Goal: Transaction & Acquisition: Purchase product/service

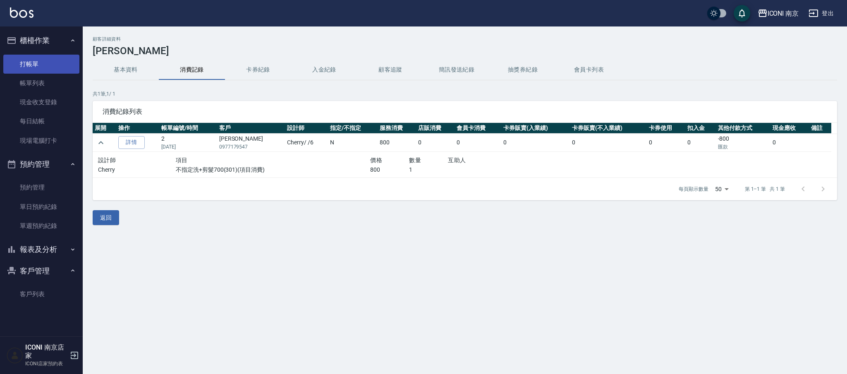
click at [21, 59] on link "打帳單" at bounding box center [41, 64] width 76 height 19
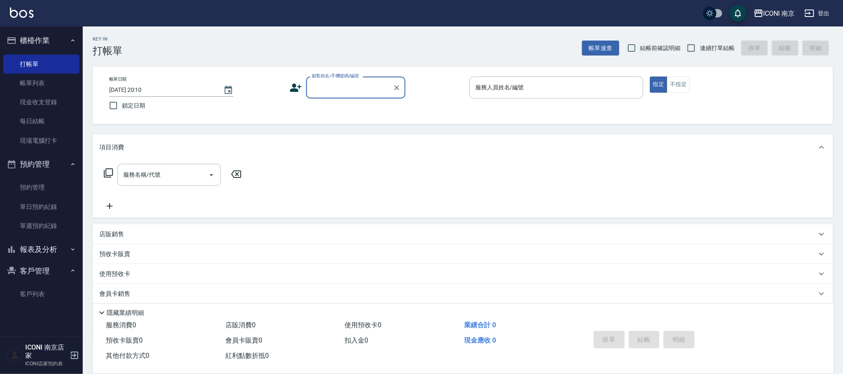
click at [349, 95] on div "顧客姓名/手機號碼/編號" at bounding box center [355, 88] width 99 height 22
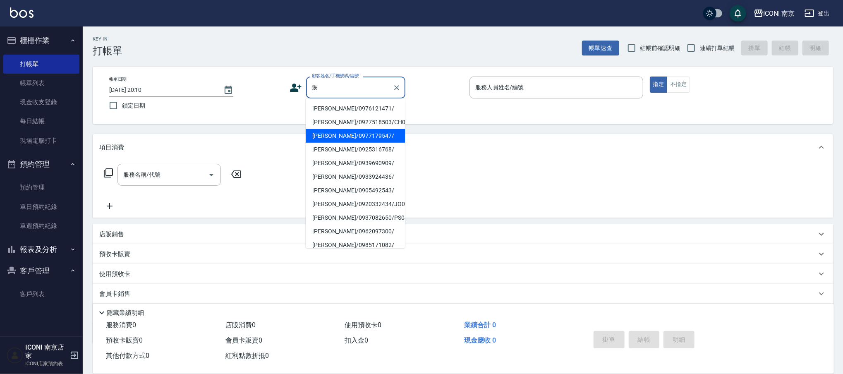
click at [361, 131] on li "[PERSON_NAME]/0977179547/" at bounding box center [355, 136] width 99 height 14
type input "[PERSON_NAME]/0977179547/"
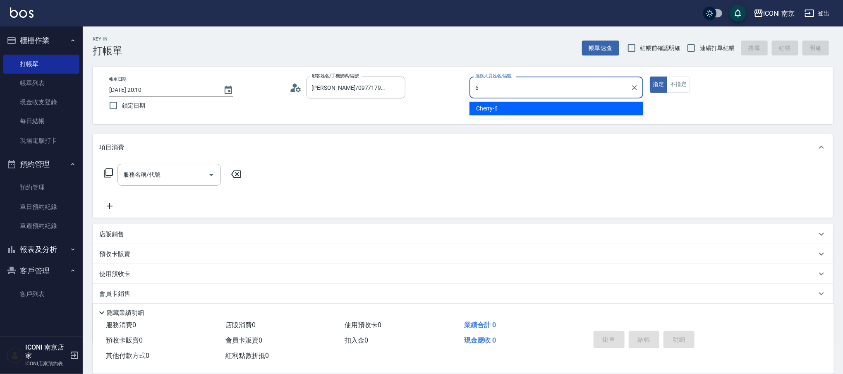
type input "Cherry-6"
type button "true"
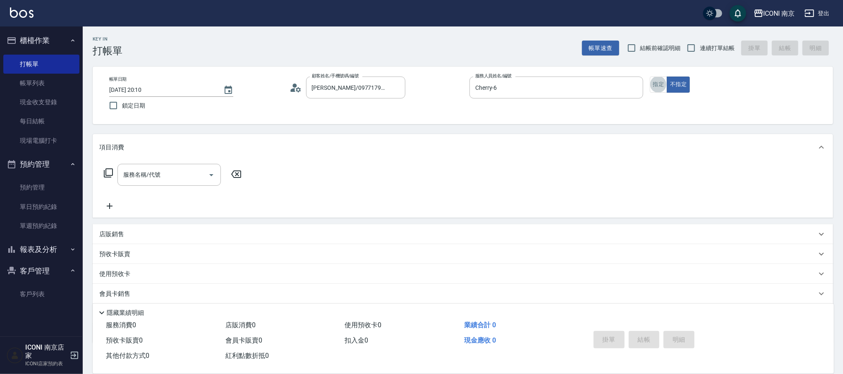
click at [706, 45] on span "連續打單結帳" at bounding box center [717, 48] width 35 height 9
click at [700, 45] on input "連續打單結帳" at bounding box center [691, 47] width 17 height 17
checkbox input "true"
click at [107, 175] on icon at bounding box center [108, 173] width 10 height 10
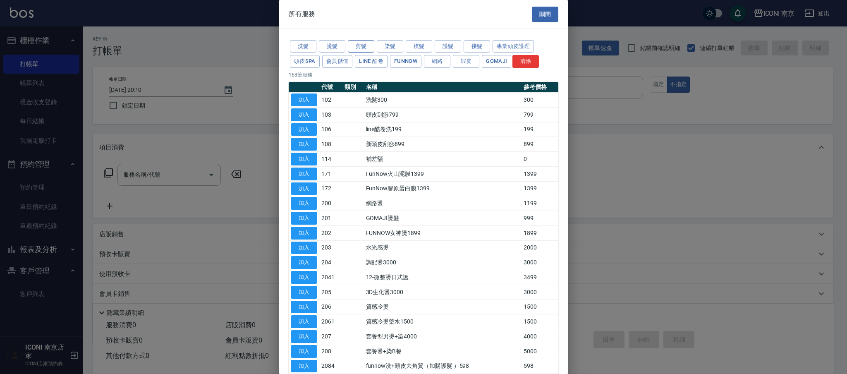
click at [355, 46] on button "剪髮" at bounding box center [361, 46] width 26 height 13
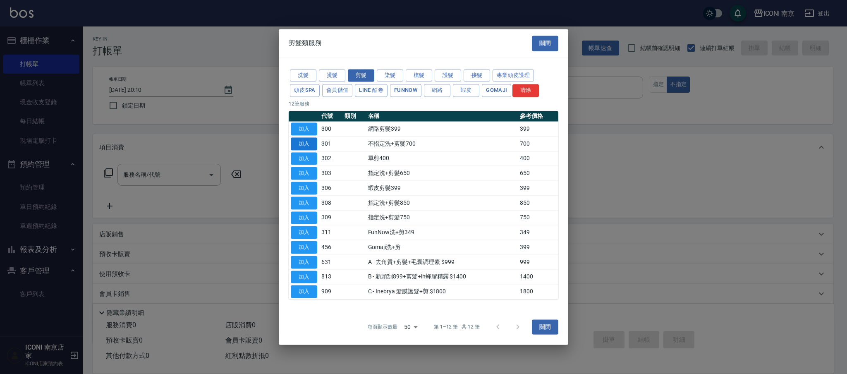
click at [309, 149] on button "加入" at bounding box center [304, 143] width 26 height 13
type input "不指定洗+剪髮700(301)"
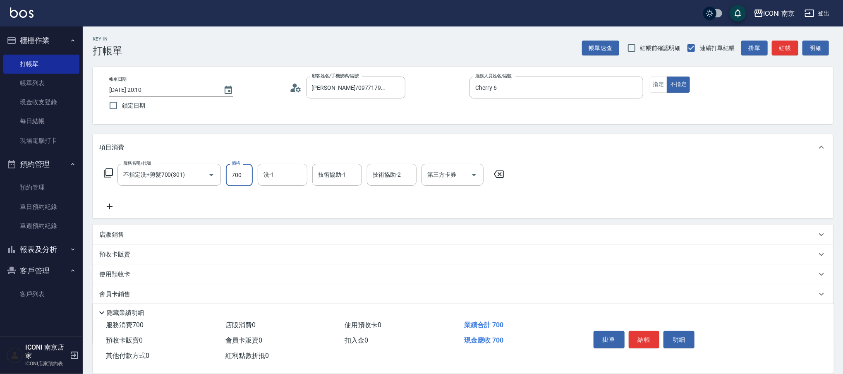
click at [245, 178] on input "700" at bounding box center [239, 175] width 27 height 22
type input "800"
type input "LORI-17"
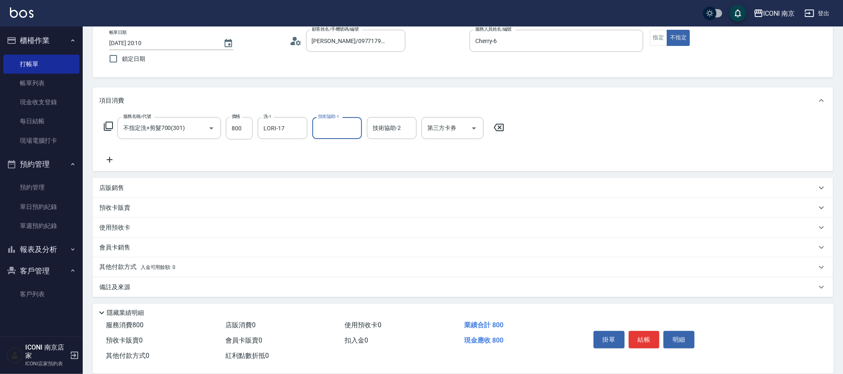
scroll to position [47, 0]
click at [125, 269] on p "其他付款方式 入金可用餘額: 0" at bounding box center [137, 266] width 76 height 9
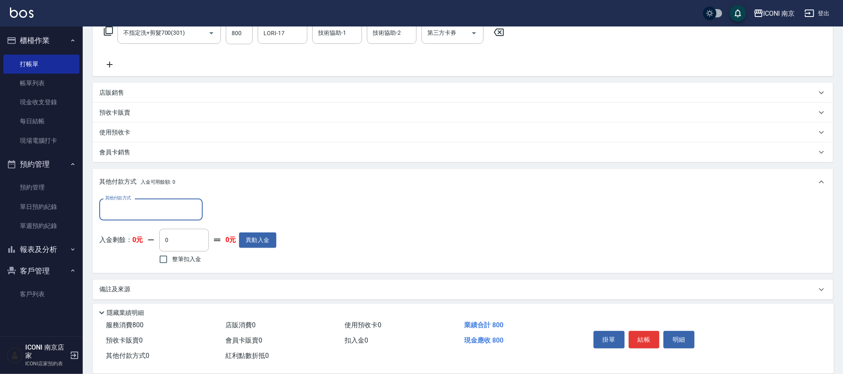
scroll to position [144, 0]
click at [170, 213] on input "其他付款方式" at bounding box center [151, 207] width 96 height 14
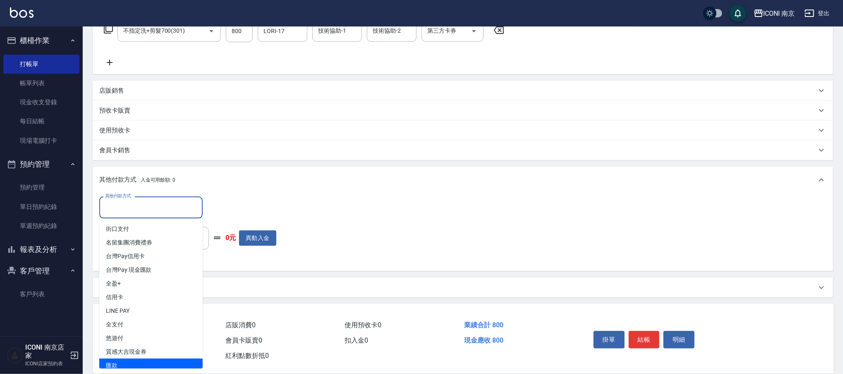
click at [135, 364] on span "匯款" at bounding box center [150, 366] width 103 height 14
type input "匯款"
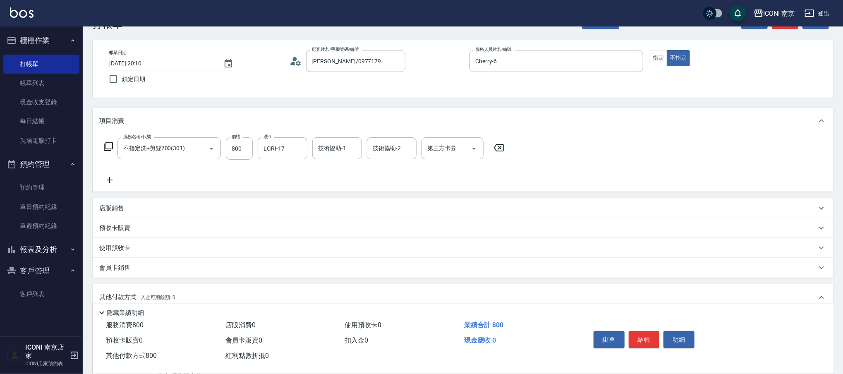
scroll to position [144, 0]
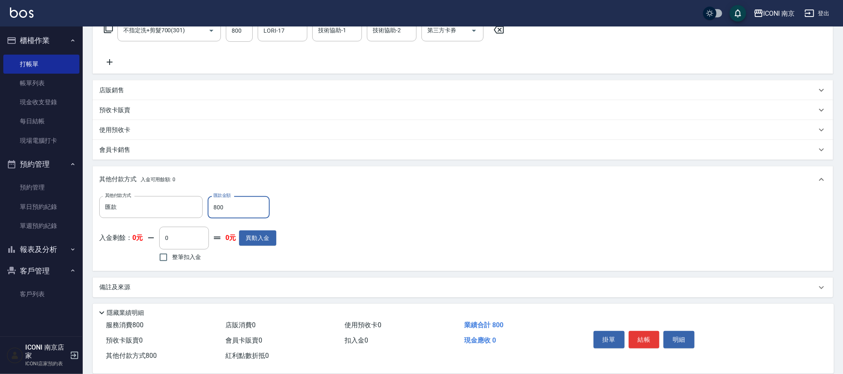
type input "800"
click at [164, 278] on div "備註及來源" at bounding box center [463, 288] width 741 height 20
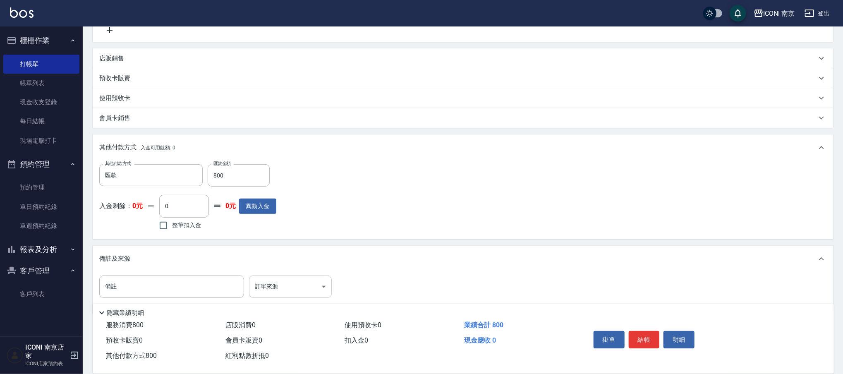
scroll to position [194, 0]
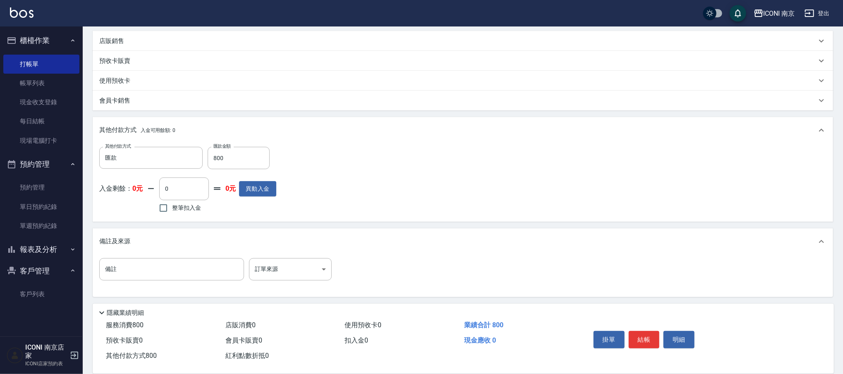
click at [303, 255] on div "備註 備註 訂單來源 ​ 訂單來源" at bounding box center [463, 276] width 741 height 42
click at [301, 264] on body "ICONI 南京 登出 櫃檯作業 打帳單 帳單列表 現金收支登錄 每日結帳 現場電腦打卡 預約管理 預約管理 單日預約紀錄 單週預約紀錄 報表及分析 報表目錄…" at bounding box center [421, 90] width 843 height 568
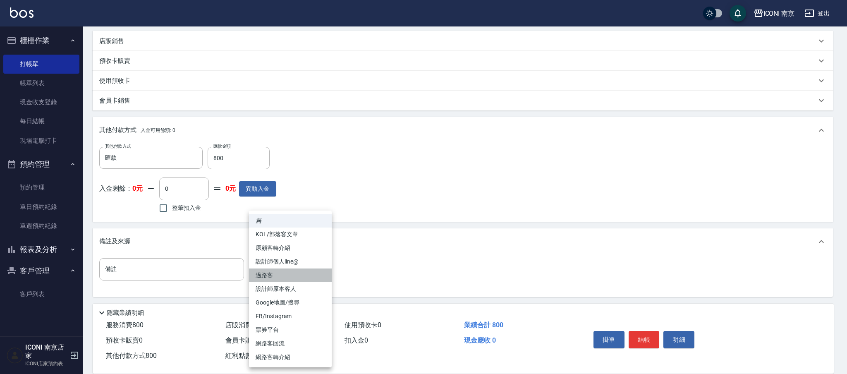
click at [288, 277] on li "過路客" at bounding box center [290, 276] width 83 height 14
type input "過路客"
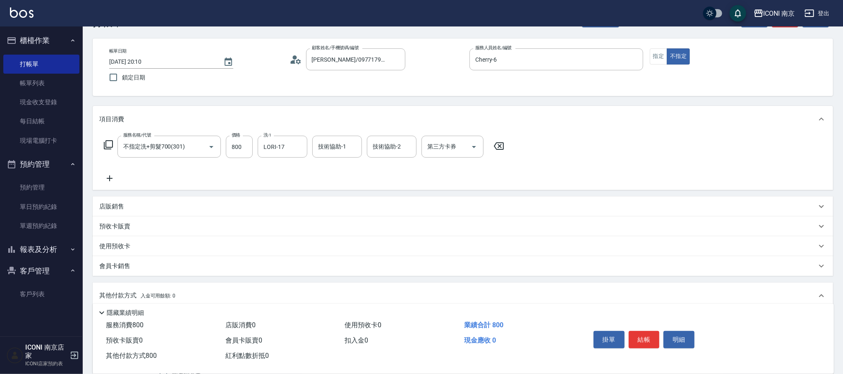
scroll to position [0, 0]
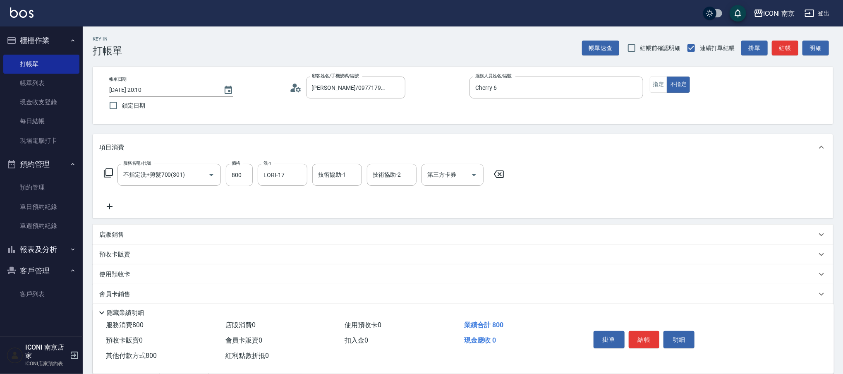
click at [293, 89] on icon at bounding box center [292, 90] width 5 height 4
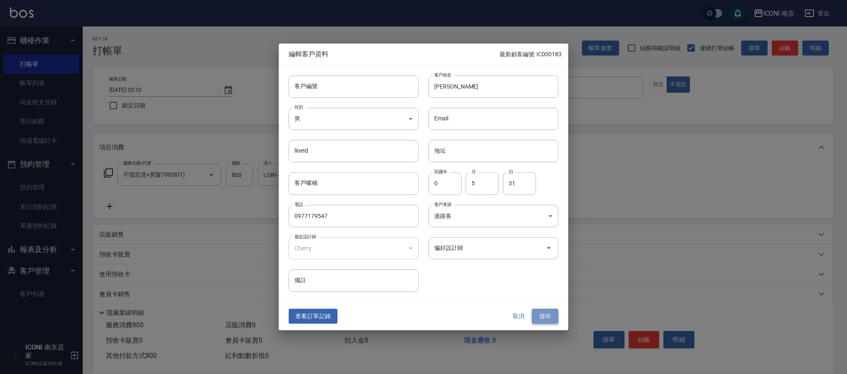
click at [550, 319] on button "儲存" at bounding box center [545, 316] width 26 height 15
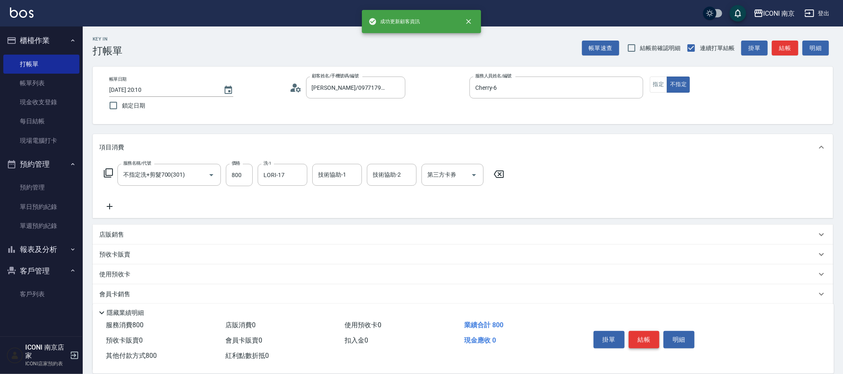
click at [643, 336] on button "結帳" at bounding box center [644, 339] width 31 height 17
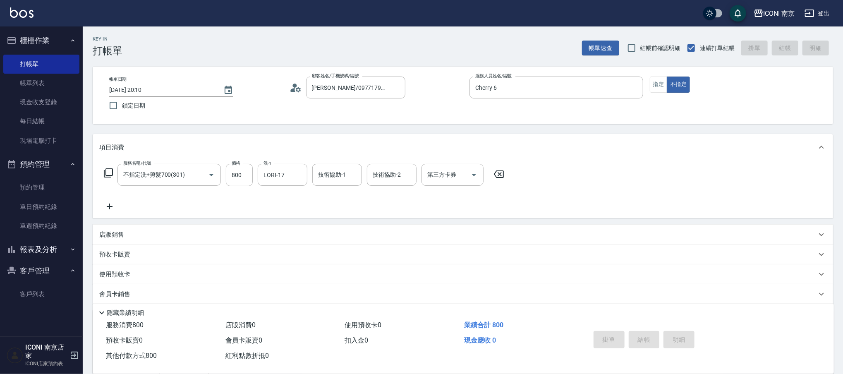
type input "[DATE] 20:11"
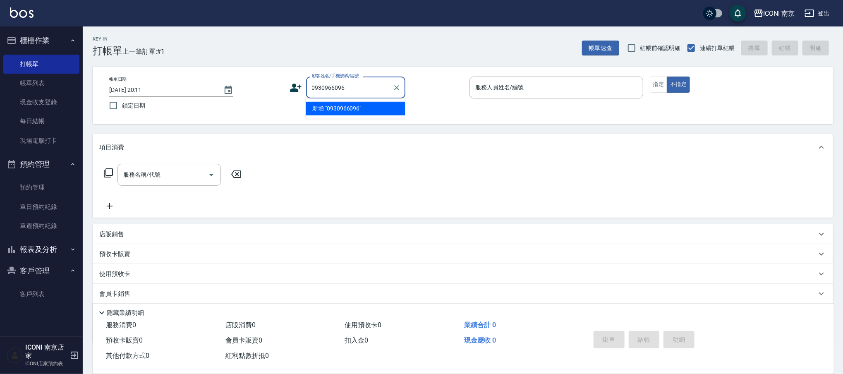
drag, startPoint x: 336, startPoint y: 107, endPoint x: 317, endPoint y: 96, distance: 22.8
click at [336, 106] on li "新增 "0930966096"" at bounding box center [355, 109] width 99 height 14
type input "0930966096"
click at [293, 89] on icon at bounding box center [296, 88] width 12 height 8
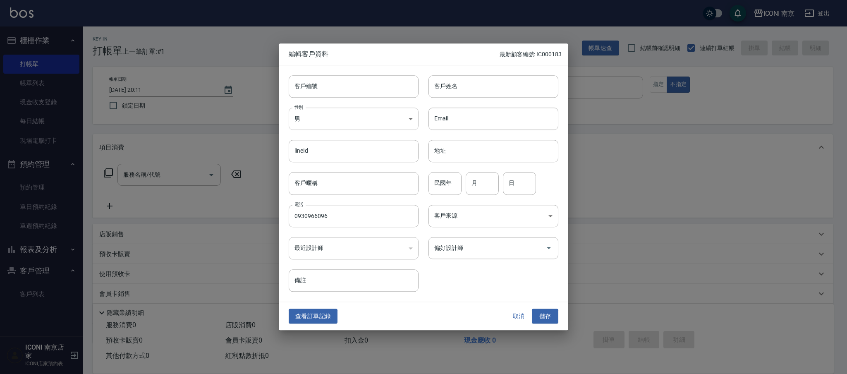
click at [340, 119] on body "ICONI 南京 登出 櫃檯作業 打帳單 帳單列表 現金收支登錄 每日結帳 現場電腦打卡 預約管理 預約管理 單日預約紀錄 單週預約紀錄 報表及分析 報表目錄…" at bounding box center [423, 210] width 847 height 421
click at [313, 166] on li "女" at bounding box center [354, 168] width 130 height 14
type input "[DEMOGRAPHIC_DATA]"
click at [446, 179] on div "民國年 民國年" at bounding box center [445, 184] width 33 height 22
type input "67"
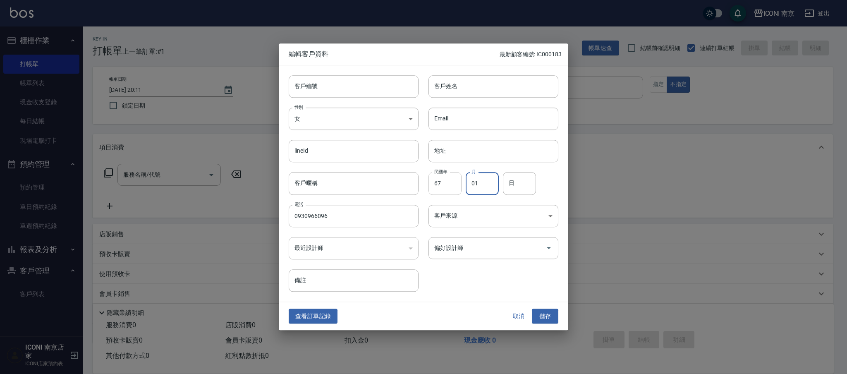
type input "01"
type input "20"
click at [470, 218] on body "ICONI 南京 登出 櫃檯作業 打帳單 帳單列表 現金收支登錄 每日結帳 現場電腦打卡 預約管理 預約管理 單日預約紀錄 單週預約紀錄 報表及分析 報表目錄…" at bounding box center [423, 210] width 847 height 421
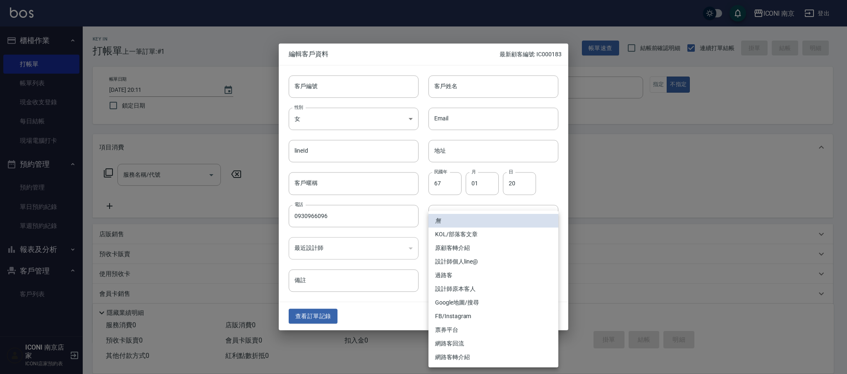
click at [475, 290] on li "設計師原本客人" at bounding box center [494, 289] width 130 height 14
type input "設計師原本客人"
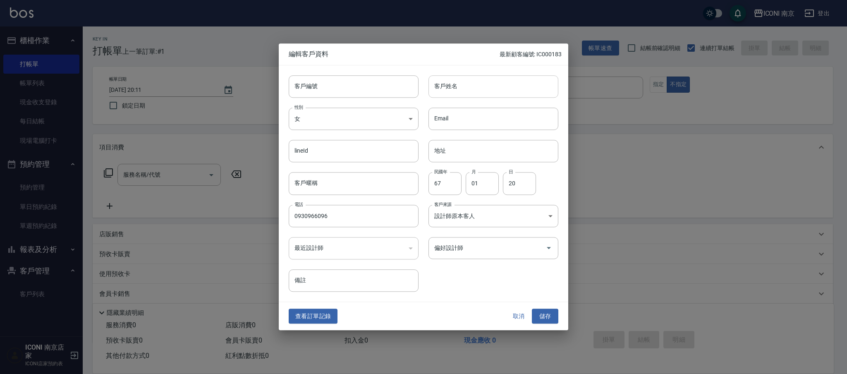
click at [474, 95] on input "客戶姓名" at bounding box center [494, 86] width 130 height 22
type input "[PERSON_NAME]"
click at [548, 319] on button "儲存" at bounding box center [545, 316] width 26 height 15
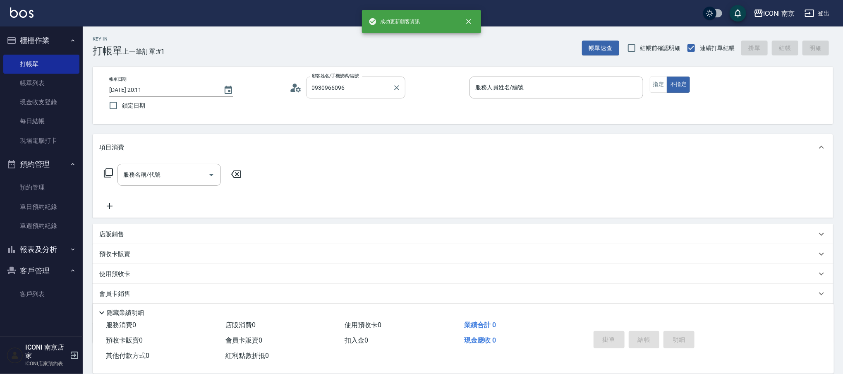
click at [375, 79] on div "0930966096 顧客姓名/手機號碼/編號" at bounding box center [355, 88] width 99 height 22
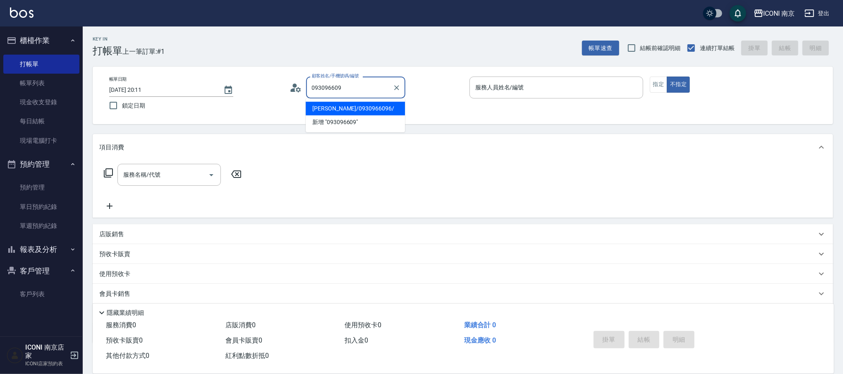
click at [362, 107] on li "[PERSON_NAME]/0930966096/" at bounding box center [355, 109] width 99 height 14
type input "[PERSON_NAME]/0930966096/"
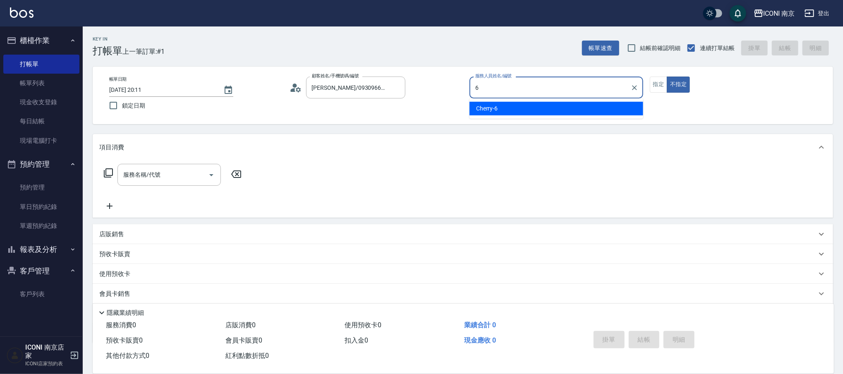
type input "Cherry-6"
type button "false"
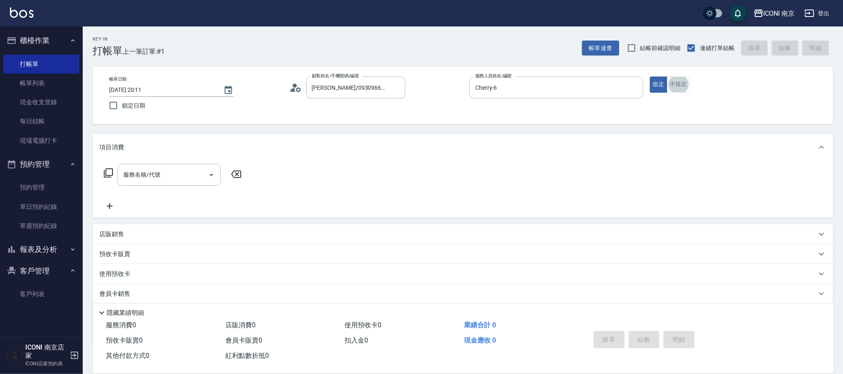
click at [107, 174] on icon at bounding box center [108, 173] width 10 height 10
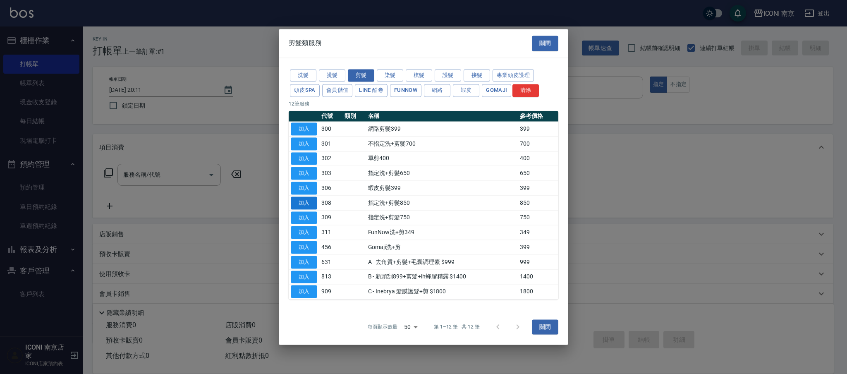
click at [309, 202] on button "加入" at bounding box center [304, 203] width 26 height 13
type input "指定洗+剪髮850(308)"
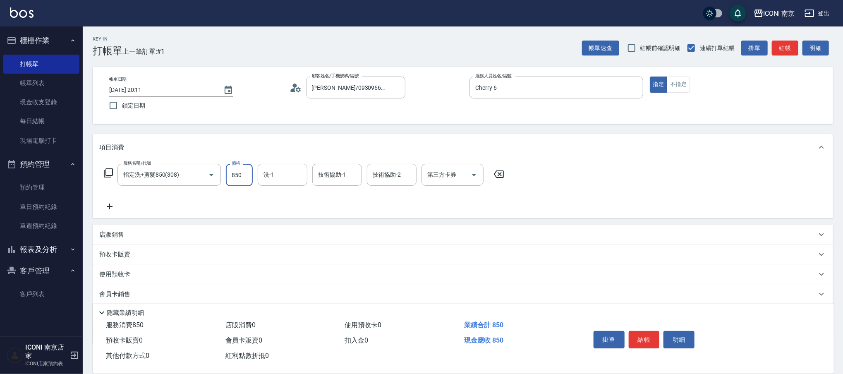
click at [235, 180] on input "850" at bounding box center [239, 175] width 27 height 22
type input "1000"
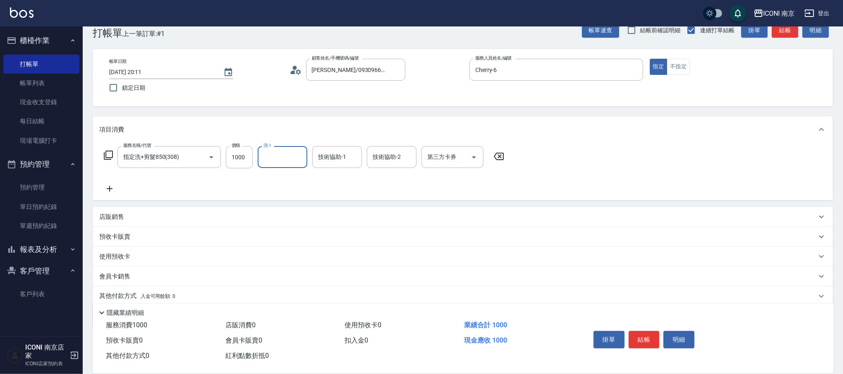
scroll to position [47, 0]
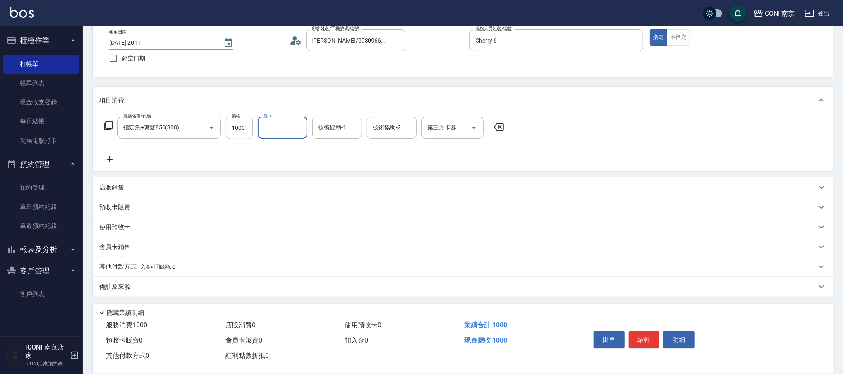
click at [119, 186] on p "店販銷售" at bounding box center [111, 187] width 25 height 9
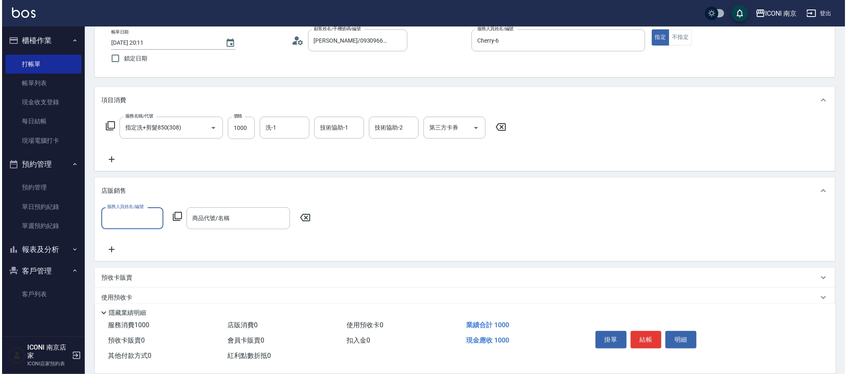
scroll to position [0, 0]
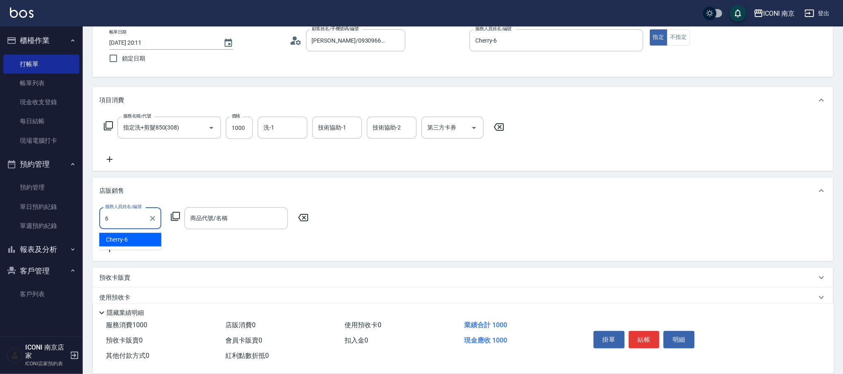
type input "Cherry-6"
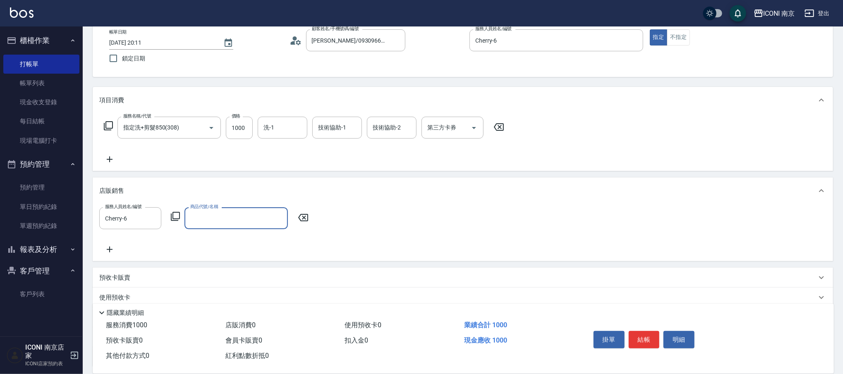
click at [180, 218] on icon at bounding box center [175, 216] width 10 height 10
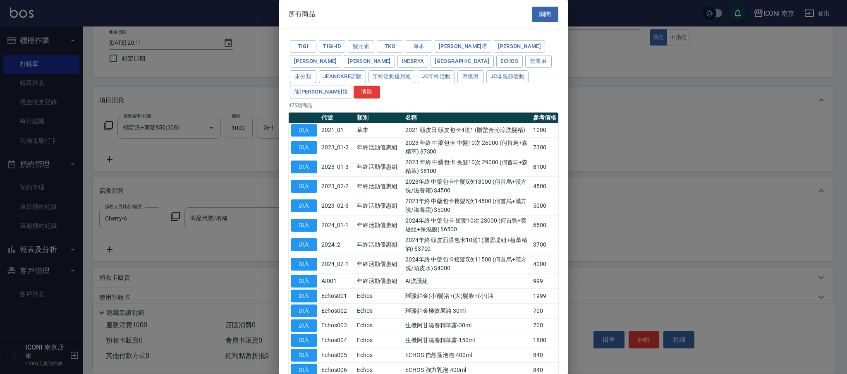
click at [173, 218] on div at bounding box center [423, 187] width 847 height 374
click at [321, 57] on div "TIGI TIGI-ID 髮元素 TKO [PERSON_NAME] [GEOGRAPHIC_DATA] Echos 營業用 未分類 JeanCare店販 年…" at bounding box center [424, 69] width 270 height 61
click at [398, 59] on button "Inebrya" at bounding box center [413, 61] width 31 height 13
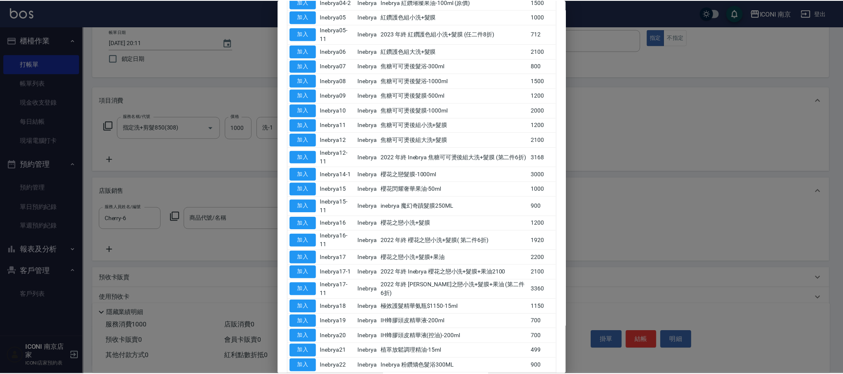
scroll to position [221, 0]
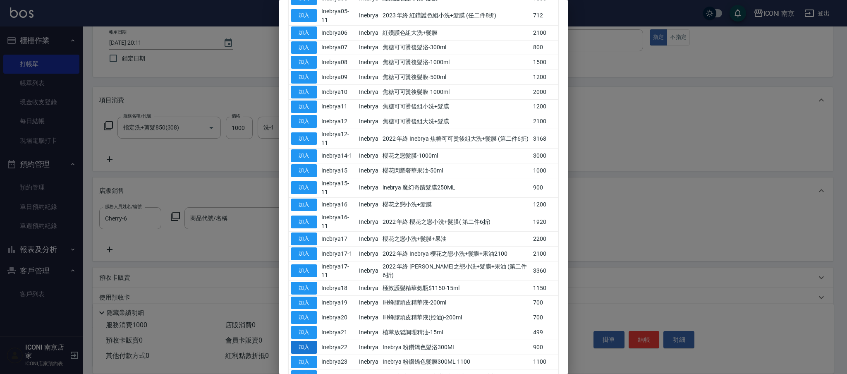
click at [309, 341] on button "加入" at bounding box center [304, 347] width 26 height 13
type input "Inebrya 粉鑽矯色髮浴300ML"
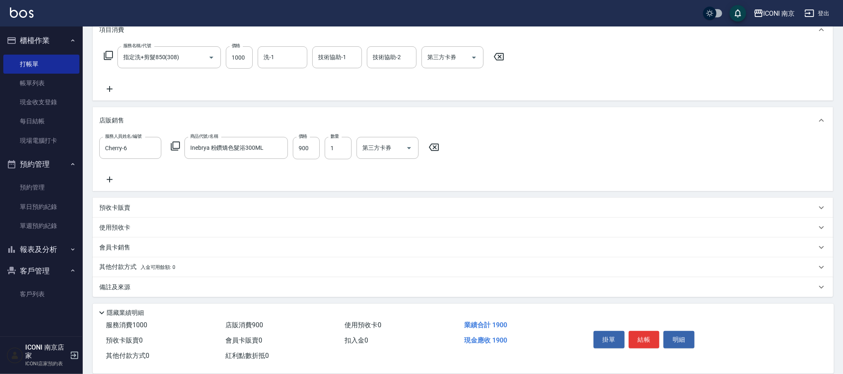
click at [128, 282] on div "備註及來源" at bounding box center [463, 287] width 741 height 20
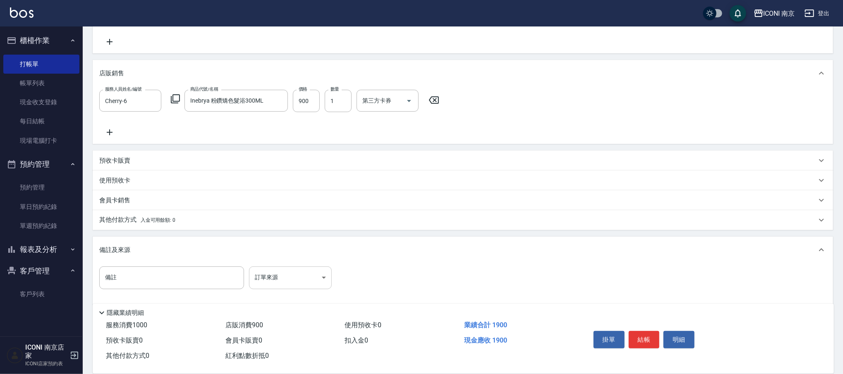
scroll to position [166, 0]
click at [285, 271] on body "ICONI 南京 登出 櫃檯作業 打帳單 帳單列表 現金收支登錄 每日結帳 現場電腦打卡 預約管理 預約管理 單日預約紀錄 單週預約紀錄 報表及分析 報表目錄…" at bounding box center [421, 108] width 843 height 548
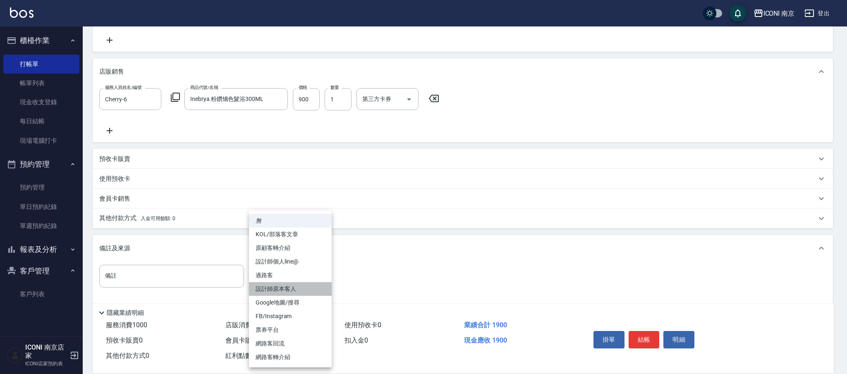
click at [282, 285] on li "設計師原本客人" at bounding box center [290, 289] width 83 height 14
type input "設計師原本客人"
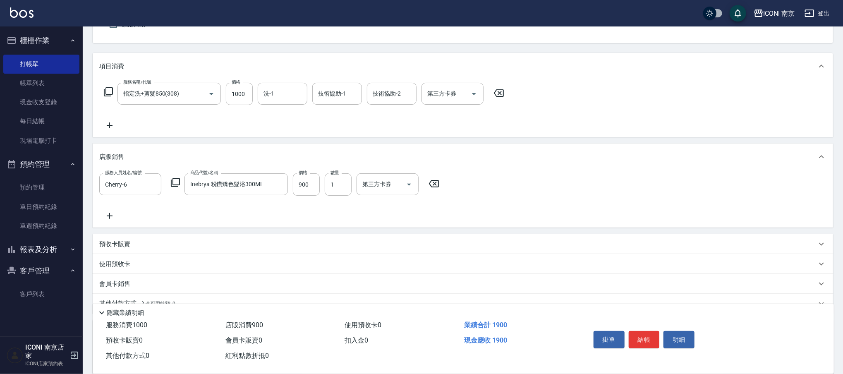
scroll to position [0, 0]
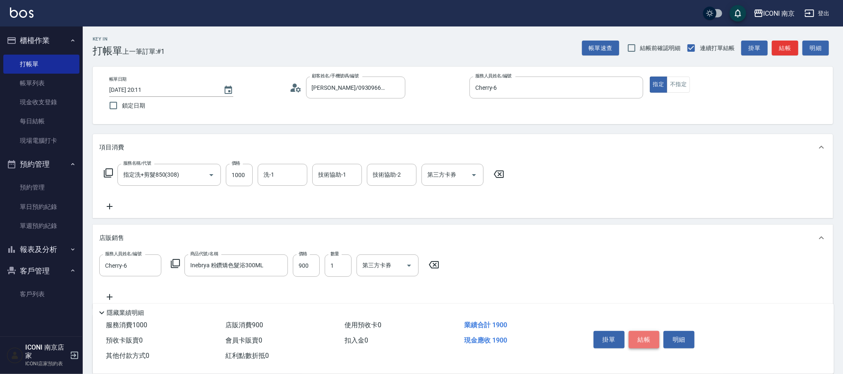
click at [637, 338] on button "結帳" at bounding box center [644, 339] width 31 height 17
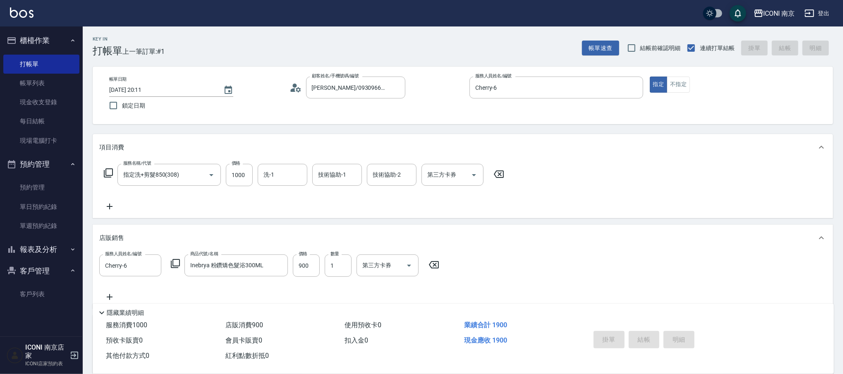
type input "[DATE] 20:12"
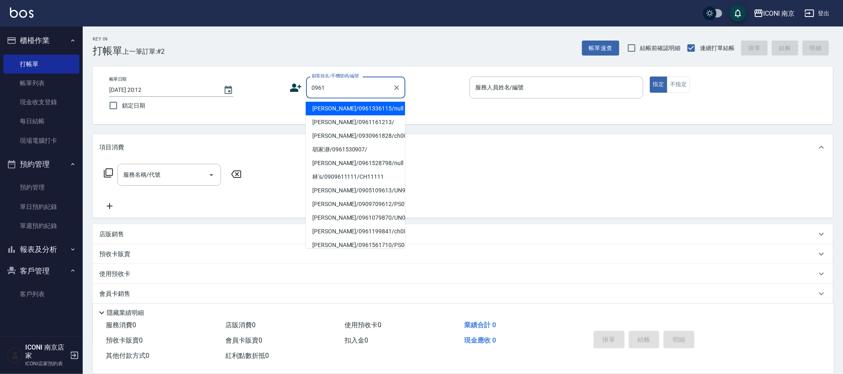
click at [347, 102] on li "[PERSON_NAME]/0961336115/null" at bounding box center [355, 109] width 99 height 14
type input "[PERSON_NAME]/0961336115/null"
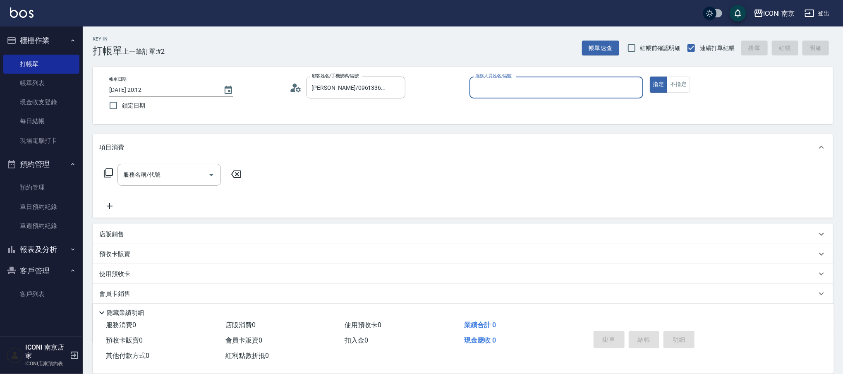
click at [290, 91] on icon at bounding box center [296, 88] width 12 height 12
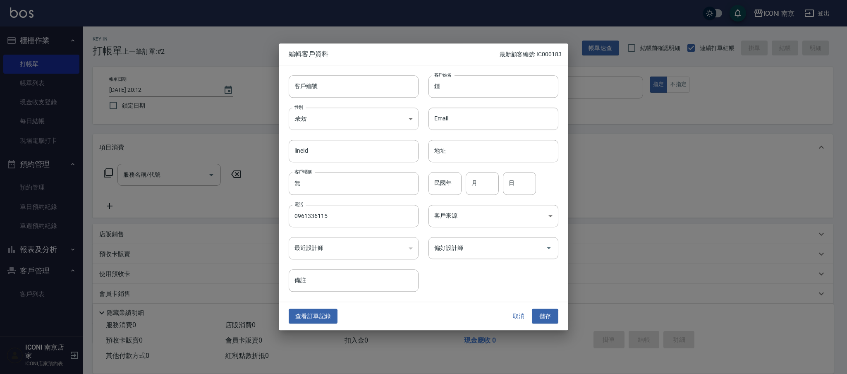
click at [333, 118] on body "ICONI 南京 登出 櫃檯作業 打帳單 帳單列表 現金收支登錄 每日結帳 現場電腦打卡 預約管理 預約管理 單日預約紀錄 單週預約紀錄 報表及分析 報表目錄…" at bounding box center [423, 210] width 847 height 421
click at [306, 167] on li "女" at bounding box center [354, 168] width 130 height 14
type input "[DEMOGRAPHIC_DATA]"
click at [446, 89] on input "鍾" at bounding box center [494, 86] width 130 height 22
type input "[PERSON_NAME]"
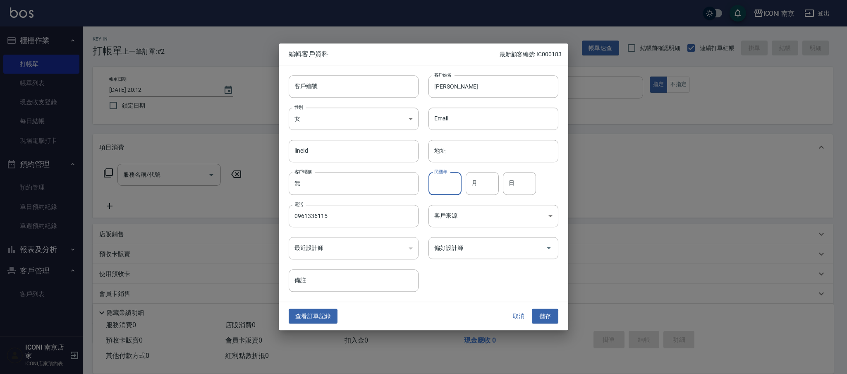
click at [453, 187] on input "民國年" at bounding box center [445, 184] width 33 height 22
type input "72"
type input "01"
type input "15"
click at [474, 200] on div "客戶來源 ​ 客戶來源" at bounding box center [489, 211] width 140 height 32
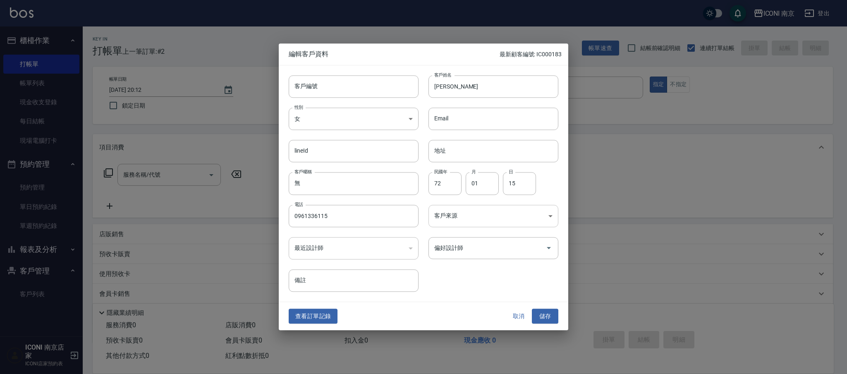
click at [473, 210] on body "ICONI 南京 登出 櫃檯作業 打帳單 帳單列表 現金收支登錄 每日結帳 現場電腦打卡 預約管理 預約管理 單日預約紀錄 單週預約紀錄 報表及分析 報表目錄…" at bounding box center [423, 210] width 847 height 421
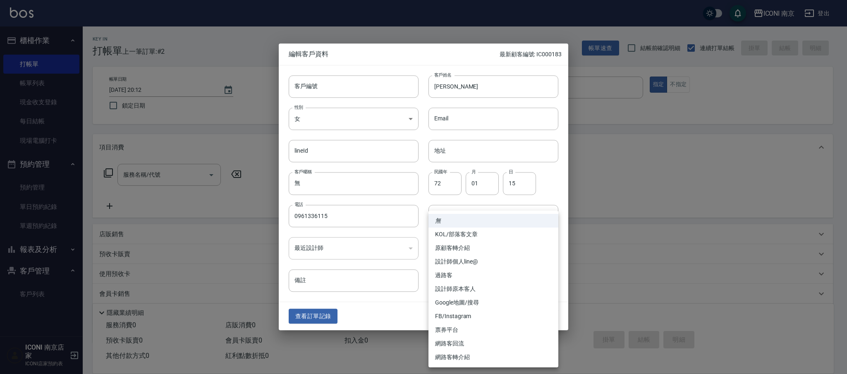
click at [401, 302] on div at bounding box center [423, 187] width 847 height 374
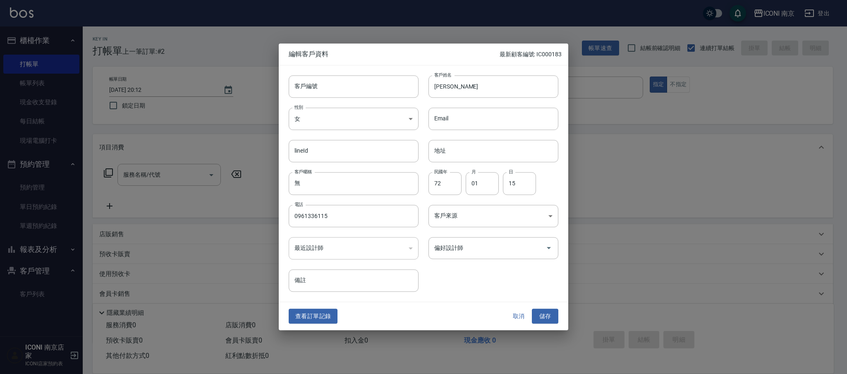
drag, startPoint x: 333, startPoint y: 7, endPoint x: 333, endPoint y: 246, distance: 239.6
click at [333, 246] on div "​" at bounding box center [354, 248] width 130 height 22
click at [544, 317] on button "儲存" at bounding box center [545, 316] width 26 height 15
